Goal: Task Accomplishment & Management: Use online tool/utility

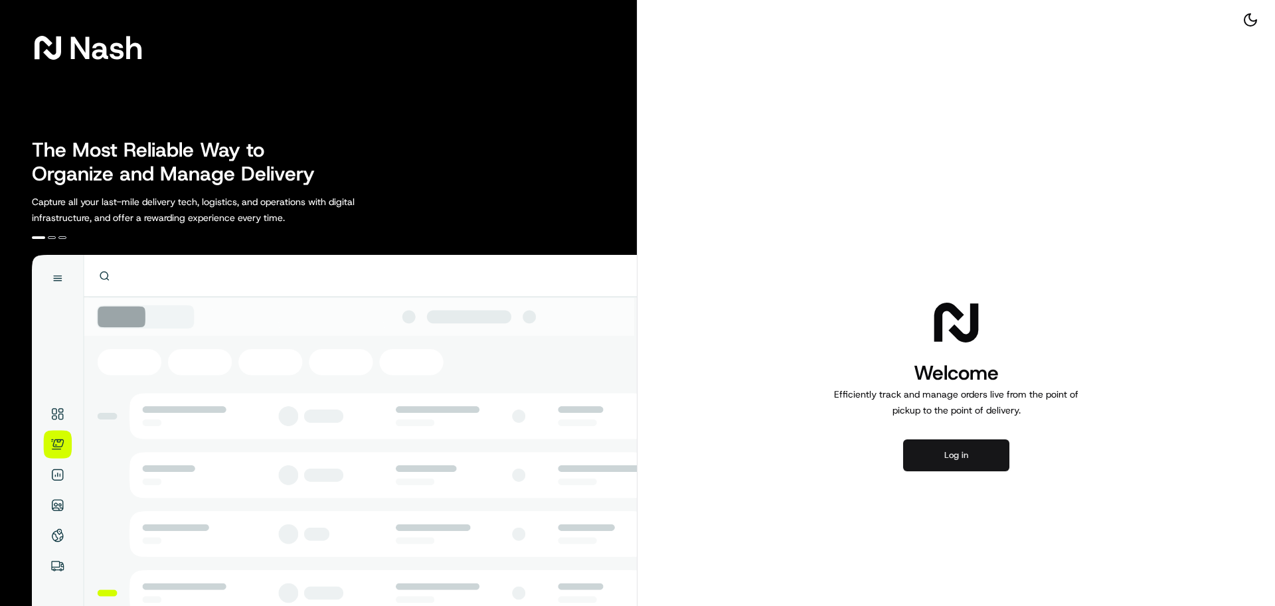
click at [976, 462] on button "Log in" at bounding box center [956, 456] width 106 height 32
